Goal: Transaction & Acquisition: Purchase product/service

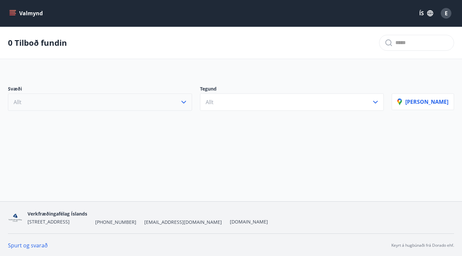
click at [154, 107] on button "Allt" at bounding box center [100, 102] width 184 height 17
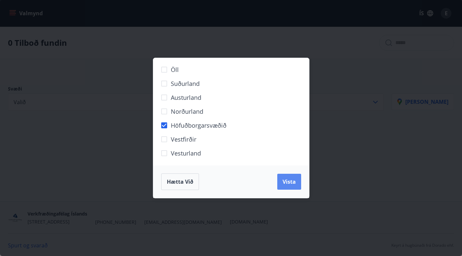
click at [290, 181] on span "Vista" at bounding box center [289, 181] width 13 height 7
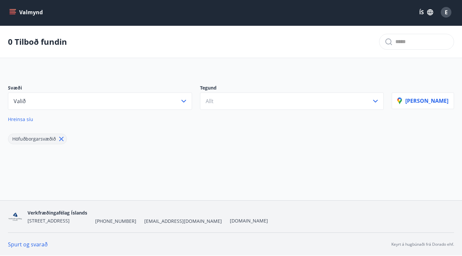
scroll to position [1, 0]
click at [222, 107] on button "Allt" at bounding box center [292, 101] width 184 height 17
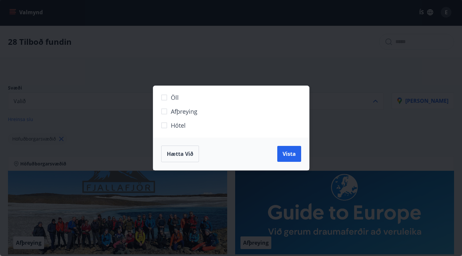
click at [182, 124] on span "Hótel" at bounding box center [178, 125] width 15 height 9
click at [288, 151] on span "Vista" at bounding box center [289, 153] width 13 height 7
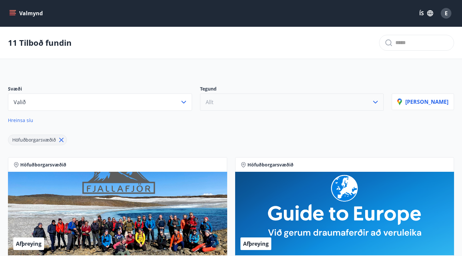
scroll to position [0, 0]
click at [233, 102] on button "Allt" at bounding box center [292, 102] width 184 height 17
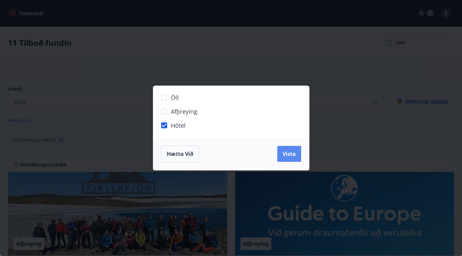
click at [289, 153] on span "Vista" at bounding box center [289, 153] width 13 height 7
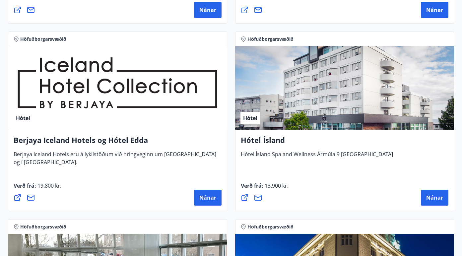
scroll to position [306, 0]
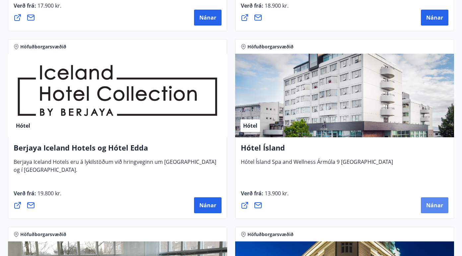
click at [436, 204] on span "Nánar" at bounding box center [434, 205] width 17 height 7
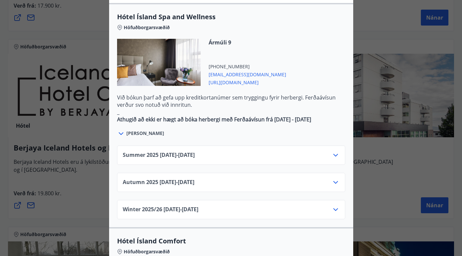
scroll to position [385, 0]
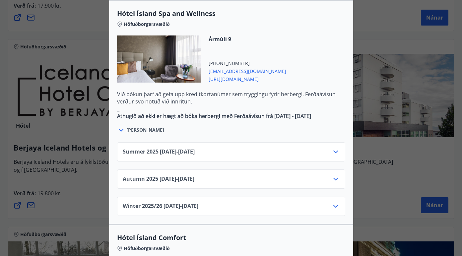
click at [235, 148] on div "Summer 2025 01.06.25 - 30.09.25" at bounding box center [231, 154] width 217 height 13
click at [336, 148] on icon at bounding box center [336, 152] width 8 height 8
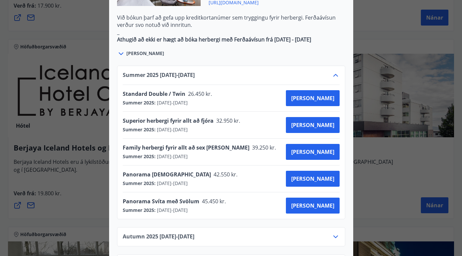
scroll to position [462, 0]
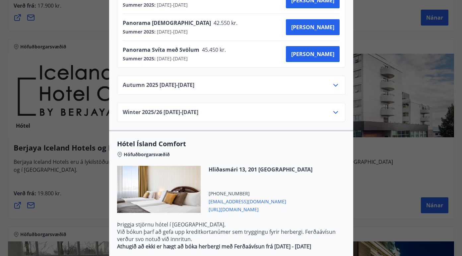
click at [224, 81] on div "Summer 2025 01.06.25 - 30.09.25 Standard Double / Twin 26.450 kr. Summer 2025 :…" at bounding box center [231, 14] width 244 height 216
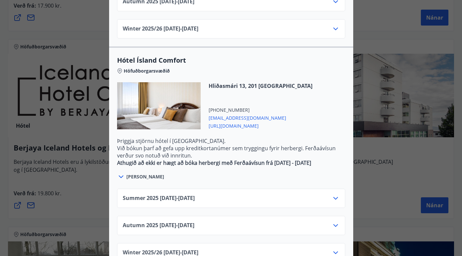
scroll to position [696, 0]
click at [140, 174] on span "Sjá meira" at bounding box center [145, 177] width 38 height 7
click at [122, 176] on icon at bounding box center [121, 177] width 5 height 3
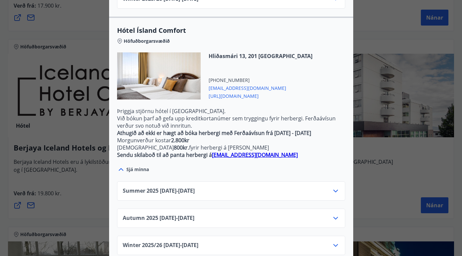
scroll to position [726, 0]
click at [337, 187] on icon at bounding box center [336, 191] width 8 height 8
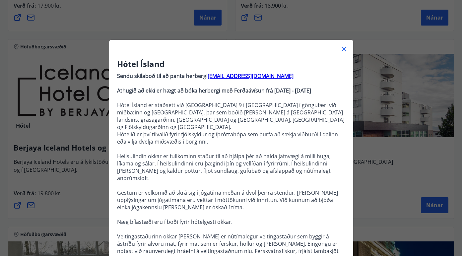
scroll to position [0, 0]
click at [382, 182] on div "Hótel Ísland Sendu skilaboð til að panta herbergi reception@hotelisland.is Athu…" at bounding box center [231, 128] width 462 height 256
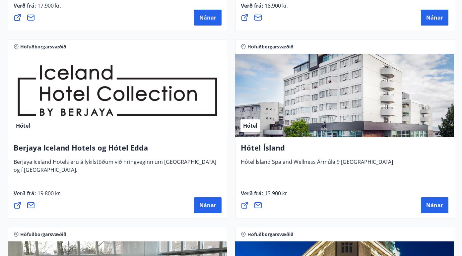
scroll to position [327, 0]
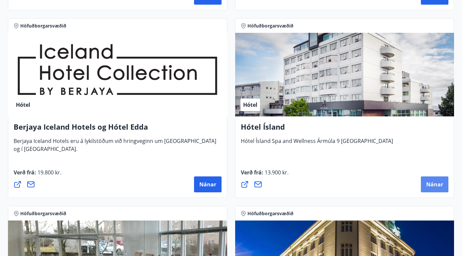
click at [437, 187] on span "Nánar" at bounding box center [434, 184] width 17 height 7
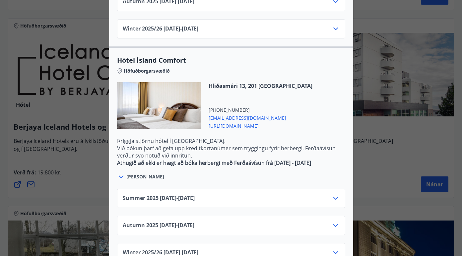
scroll to position [562, 0]
click at [272, 189] on div "Summer 2025 01.06.25 - 30.09.25" at bounding box center [231, 198] width 228 height 19
click at [335, 195] on icon at bounding box center [336, 199] width 8 height 8
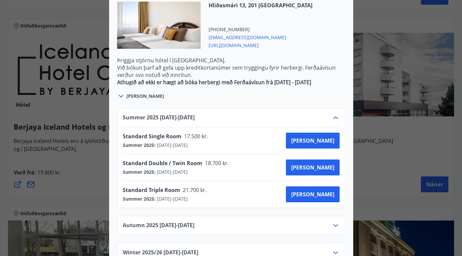
scroll to position [642, 0]
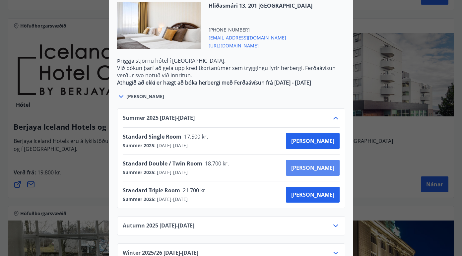
click at [322, 164] on span "Kaupa" at bounding box center [312, 167] width 43 height 7
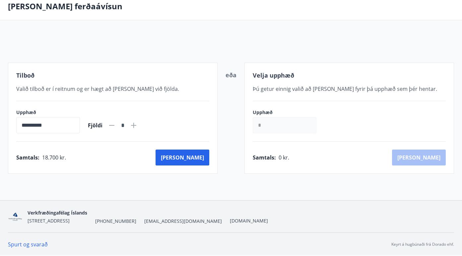
scroll to position [34, 0]
click at [138, 128] on icon at bounding box center [134, 125] width 8 height 8
type input "*"
click at [199, 160] on button "Kaup" at bounding box center [183, 158] width 54 height 16
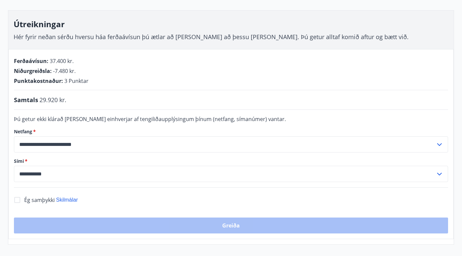
scroll to position [87, 0]
